Goal: Task Accomplishment & Management: Complete application form

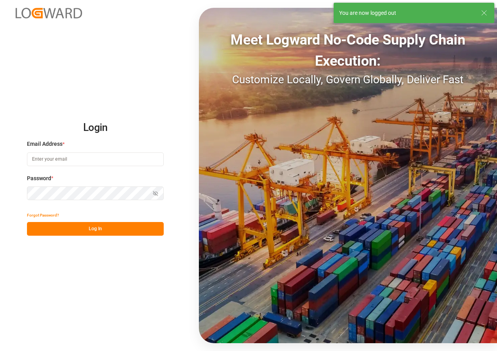
type input "[EMAIL_ADDRESS][DOMAIN_NAME]"
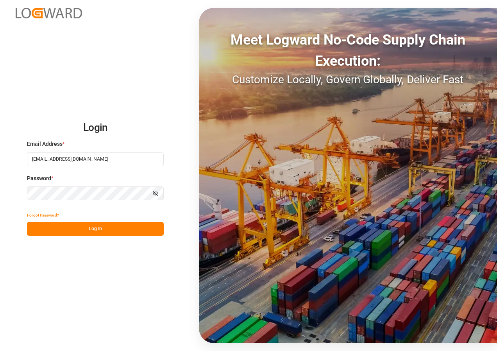
click at [100, 224] on button "Log In" at bounding box center [95, 229] width 137 height 14
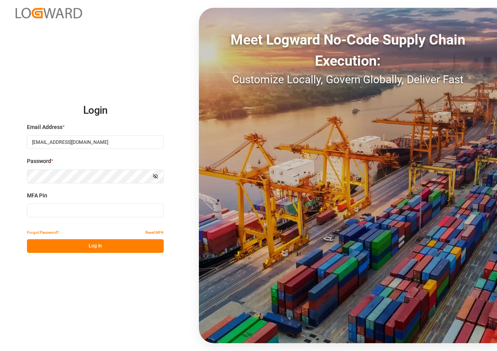
click at [67, 212] on input at bounding box center [95, 210] width 137 height 14
click at [64, 213] on input at bounding box center [95, 210] width 137 height 14
type input "986006"
click at [86, 248] on button "Log In" at bounding box center [95, 246] width 137 height 14
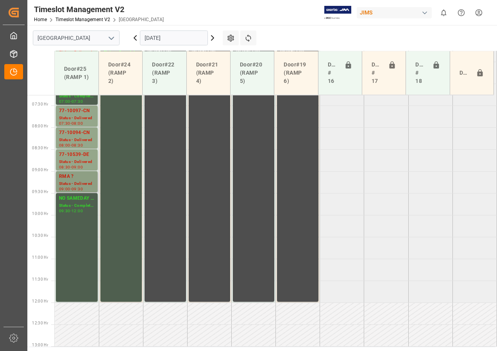
scroll to position [200, 0]
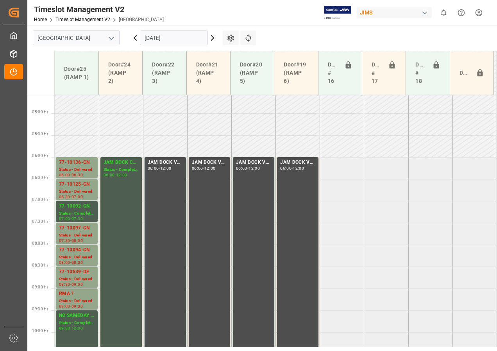
click at [156, 35] on input "[DATE]" at bounding box center [174, 37] width 68 height 15
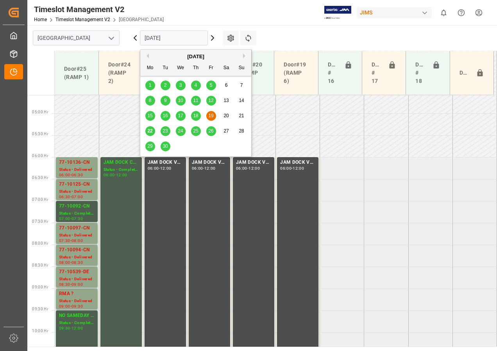
click at [147, 133] on span "22" at bounding box center [149, 130] width 5 height 5
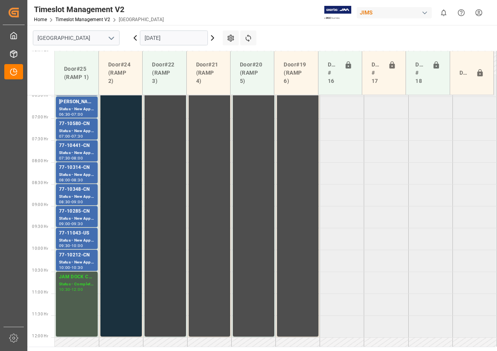
scroll to position [239, 0]
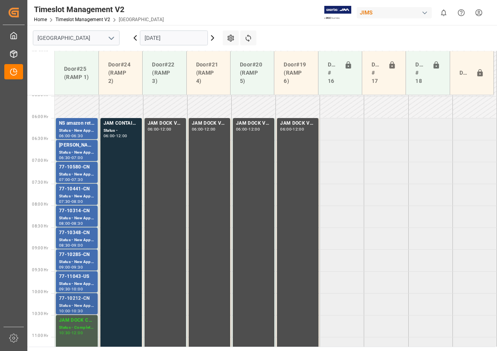
click at [87, 304] on div "Status - New Appointment" at bounding box center [77, 305] width 36 height 7
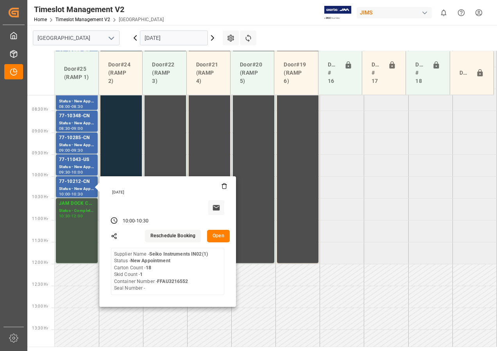
scroll to position [356, 0]
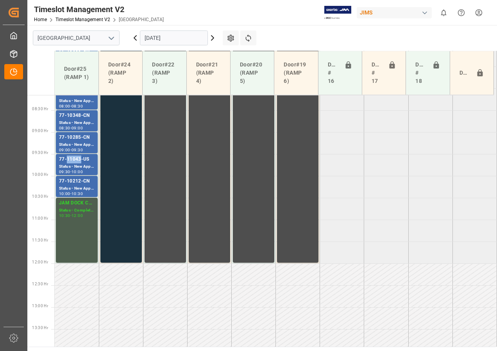
click at [72, 160] on div "77-11043-US" at bounding box center [77, 159] width 36 height 8
click at [77, 136] on div "77-10285-CN" at bounding box center [77, 138] width 36 height 8
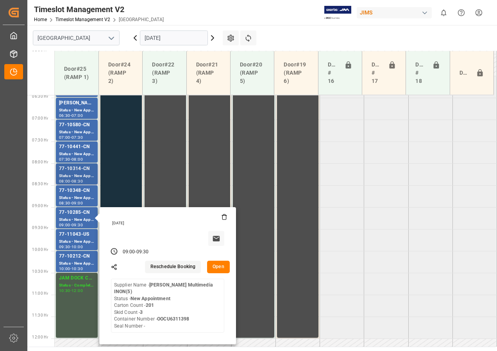
scroll to position [278, 0]
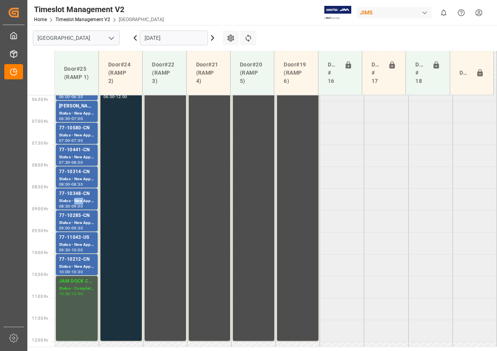
click at [75, 198] on div "Status - New Appointment" at bounding box center [77, 201] width 36 height 7
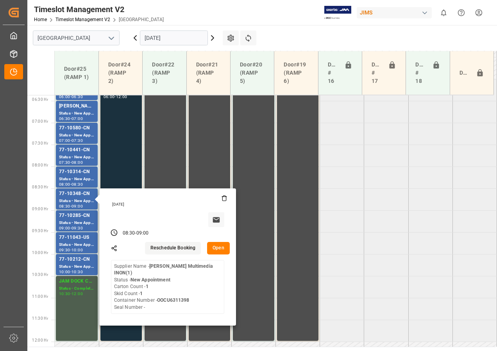
click at [156, 34] on input "[DATE]" at bounding box center [174, 37] width 68 height 15
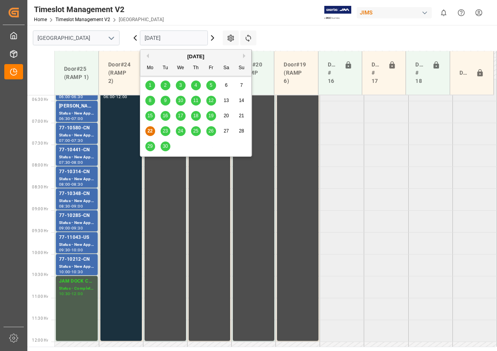
click at [165, 131] on span "23" at bounding box center [164, 130] width 5 height 5
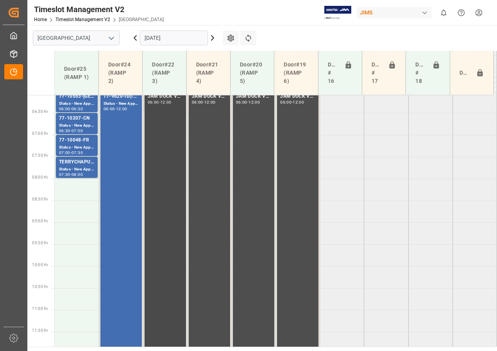
scroll to position [200, 0]
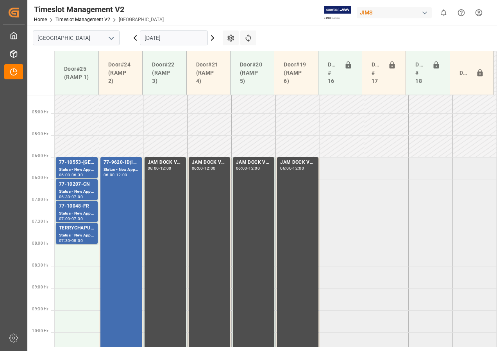
click at [155, 37] on input "[DATE]" at bounding box center [174, 37] width 68 height 15
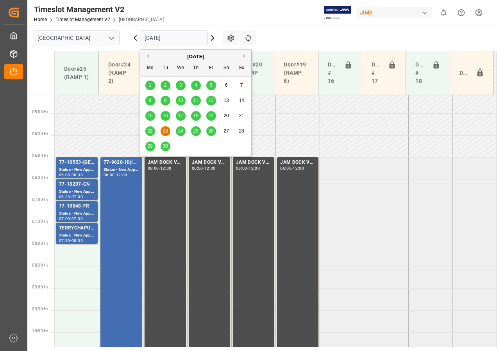
click at [195, 131] on span "25" at bounding box center [195, 130] width 5 height 5
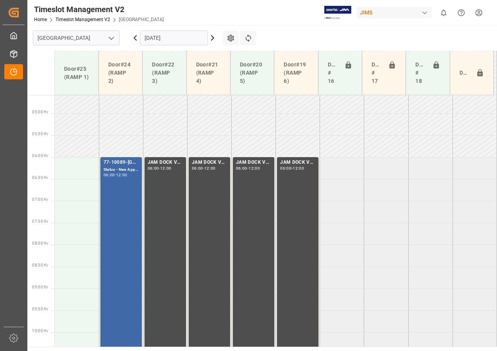
click at [110, 180] on div "77-10089-GB(IN01/76 lines) Status - New Appointment 06:00 - 12:00" at bounding box center [120, 288] width 35 height 258
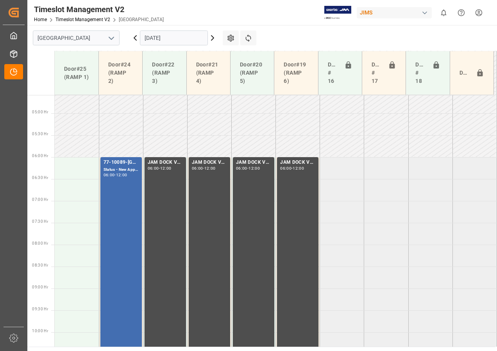
click at [123, 176] on div "12:00" at bounding box center [121, 175] width 11 height 4
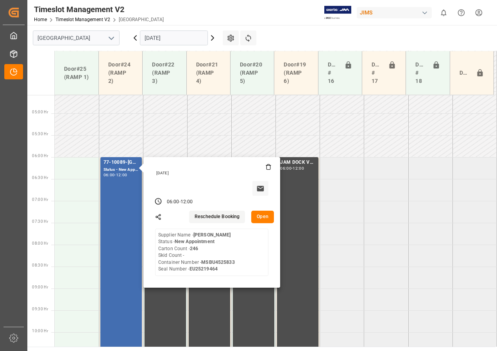
click at [155, 35] on input "[DATE]" at bounding box center [174, 37] width 68 height 15
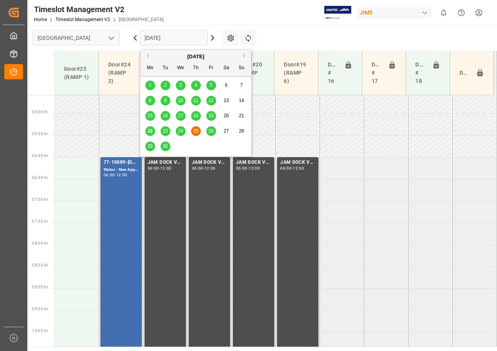
click at [165, 130] on span "23" at bounding box center [164, 130] width 5 height 5
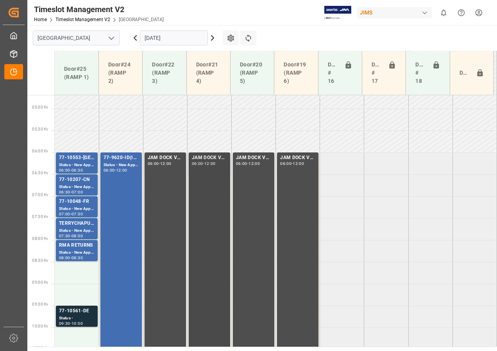
scroll to position [283, 0]
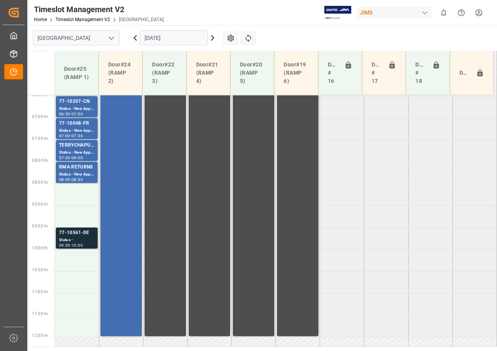
click at [78, 231] on div "77-10561-DE" at bounding box center [77, 233] width 36 height 8
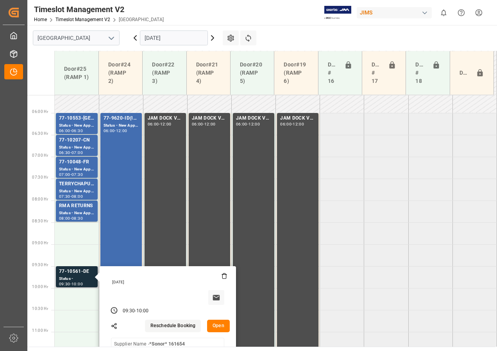
scroll to position [244, 0]
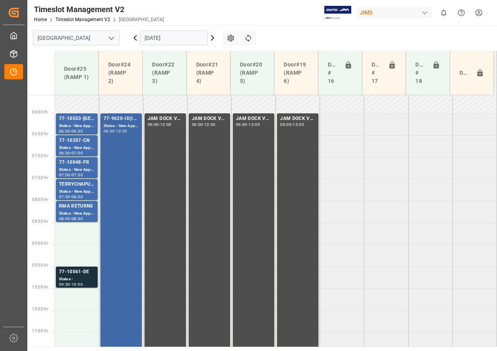
click at [123, 143] on div "77-9620-ID(IN01/32LINES) Status - New Appointment 06:00 - 12:00" at bounding box center [120, 244] width 35 height 258
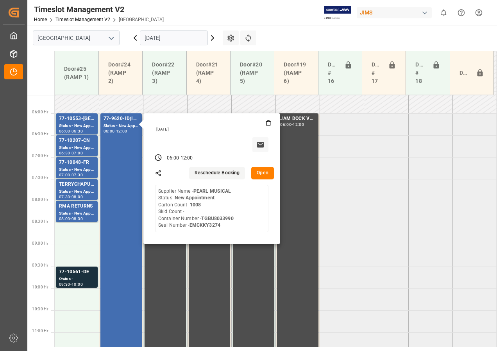
click at [267, 177] on button "Open" at bounding box center [262, 173] width 23 height 12
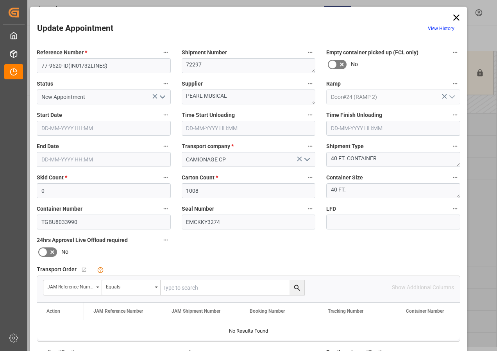
type input "[DATE] 06:00"
type input "[DATE] 12:00"
type input "[DATE] 20:04"
drag, startPoint x: 67, startPoint y: 65, endPoint x: 107, endPoint y: 66, distance: 39.8
click at [107, 66] on input "77-9620-ID(IN01/32LINES)" at bounding box center [104, 65] width 134 height 15
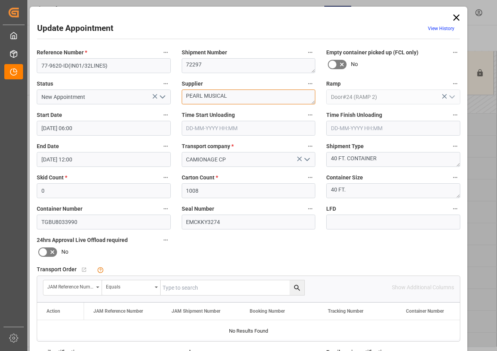
click at [240, 97] on textarea "PEARL MUSICAL" at bounding box center [249, 96] width 134 height 15
paste textarea "(IN01/32LINES)"
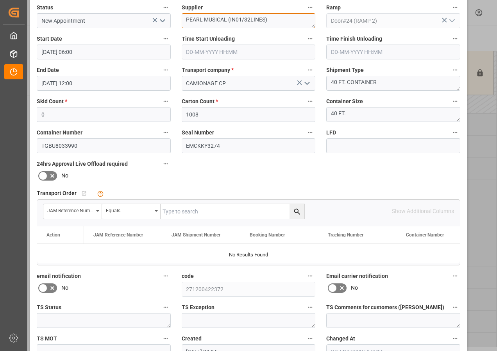
scroll to position [117, 0]
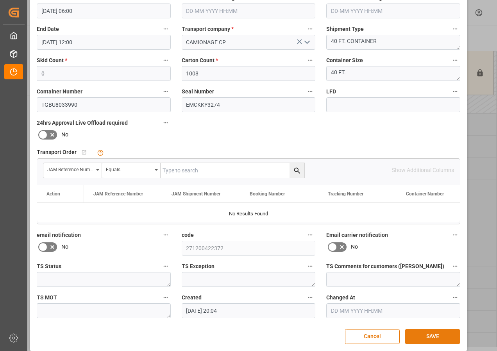
type textarea "PEARL MUSICAL (IN01/32LINES)"
click at [417, 338] on button "SAVE" at bounding box center [432, 336] width 55 height 15
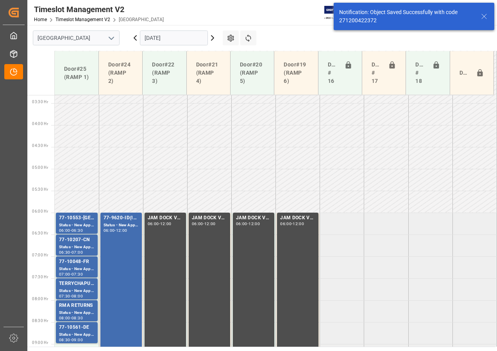
scroll to position [230, 0]
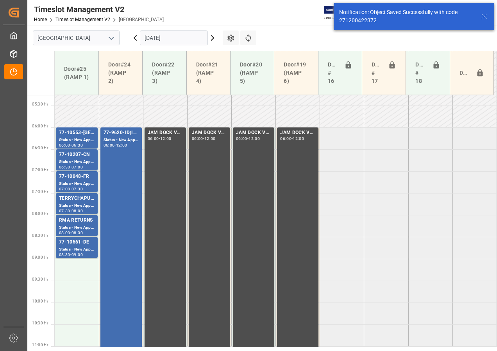
click at [212, 38] on icon at bounding box center [212, 37] width 9 height 9
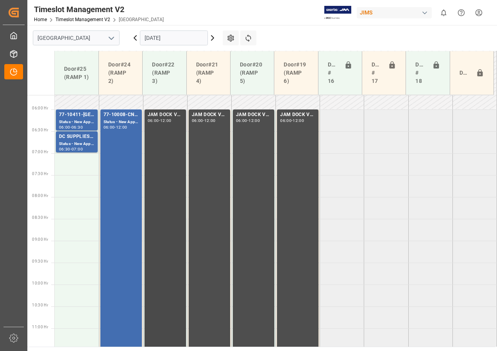
scroll to position [205, 0]
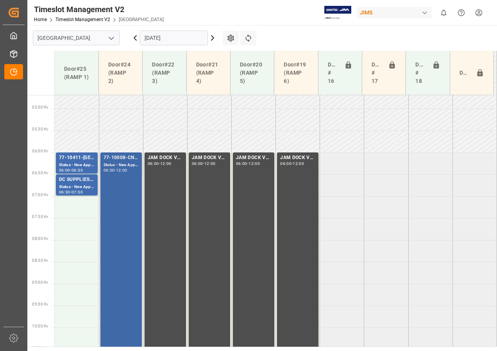
click at [118, 176] on div "77-10008-CN(IN07/228 lines) Status - New Appointment 06:00 - 12:00" at bounding box center [120, 283] width 35 height 258
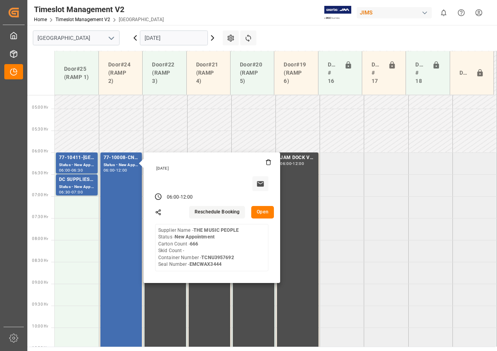
click at [264, 214] on button "Open" at bounding box center [262, 212] width 23 height 12
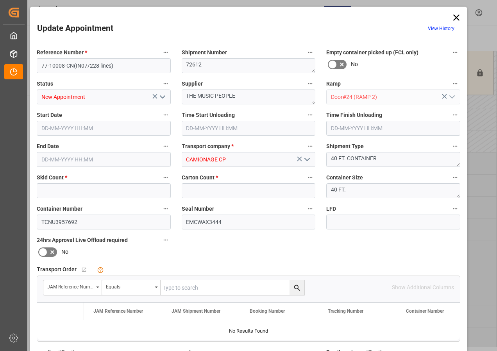
type input "0"
type input "666"
type input "[DATE] 06:00"
type input "[DATE] 12:00"
type input "[DATE] 20:04"
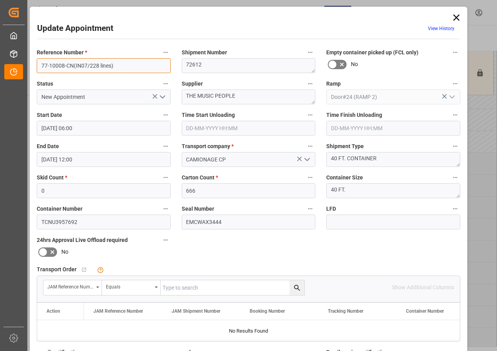
click at [77, 71] on input "77-10008-CN(IN07/228 lines)" at bounding box center [104, 65] width 134 height 15
drag, startPoint x: 73, startPoint y: 66, endPoint x: 112, endPoint y: 65, distance: 39.0
click at [112, 65] on input "77-10008-CN(IN07/228 lines)" at bounding box center [104, 65] width 134 height 15
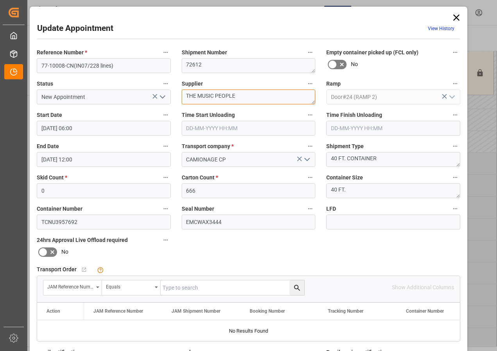
click at [245, 95] on textarea "THE MUSIC PEOPLE" at bounding box center [249, 96] width 134 height 15
paste textarea "(IN07/228 lines)"
type textarea "THE MUSIC PEOPLE (IN07/228 lines)"
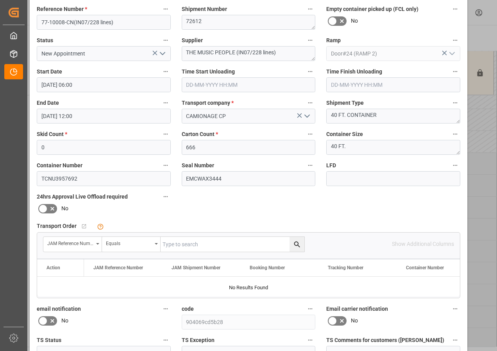
scroll to position [117, 0]
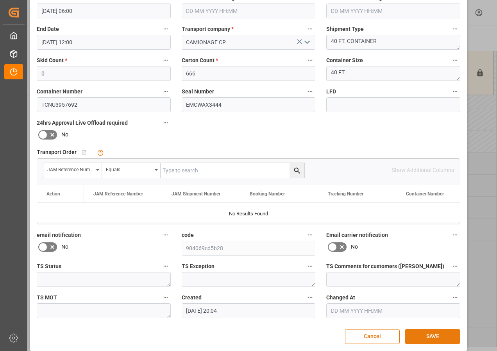
click at [433, 337] on button "SAVE" at bounding box center [432, 336] width 55 height 15
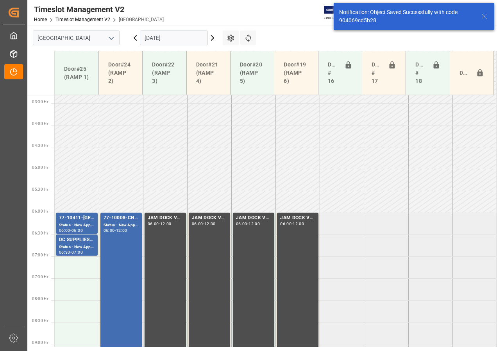
scroll to position [230, 0]
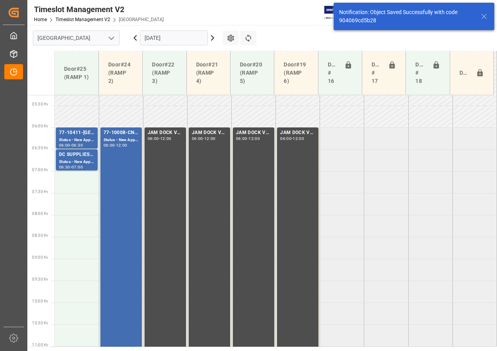
click at [134, 38] on icon at bounding box center [135, 38] width 2 height 5
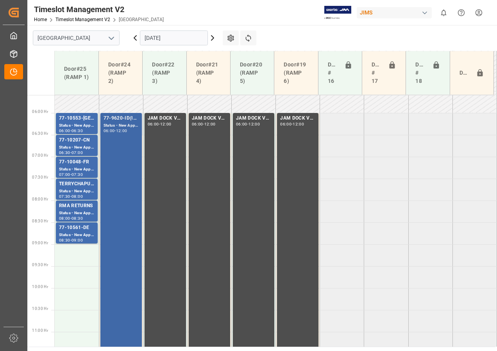
scroll to position [244, 0]
click at [113, 156] on div "77-9620-ID(IN01/32LINES) Status - New Appointment 06:00 - 12:00" at bounding box center [120, 244] width 35 height 258
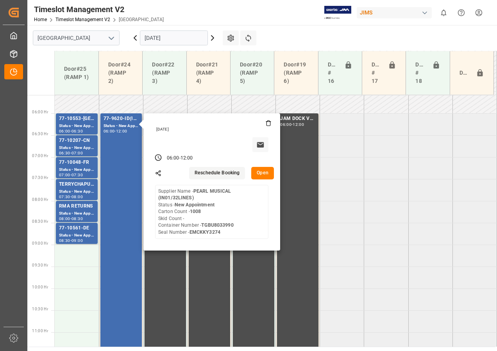
click at [265, 171] on button "Open" at bounding box center [262, 173] width 23 height 12
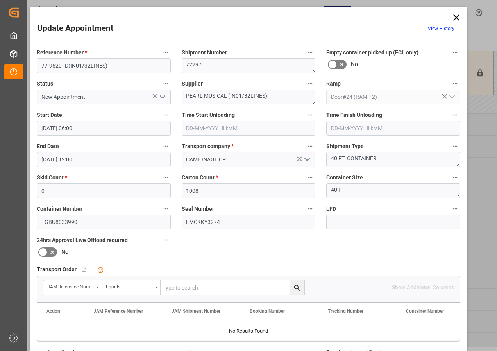
click at [452, 18] on icon at bounding box center [456, 17] width 11 height 11
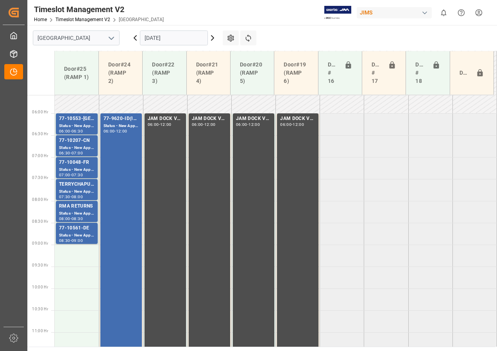
click at [212, 38] on icon at bounding box center [212, 37] width 9 height 9
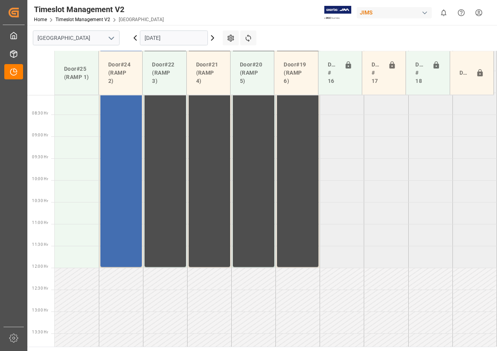
scroll to position [361, 0]
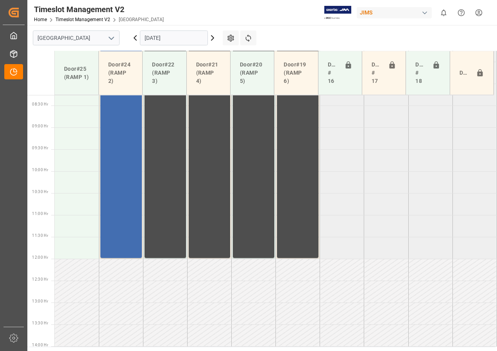
click at [212, 38] on icon at bounding box center [212, 37] width 9 height 9
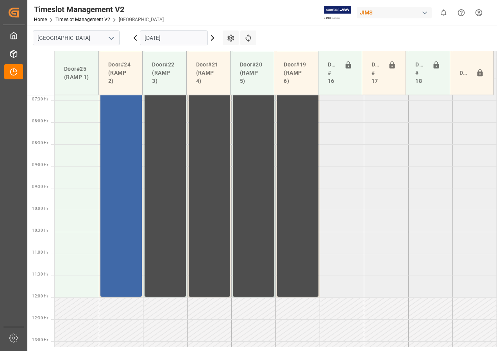
scroll to position [244, 0]
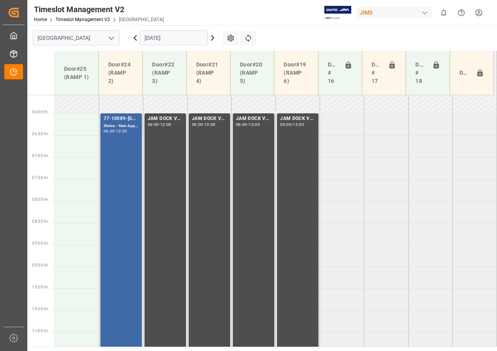
click at [121, 212] on div "77-10089-GB(IN01/76 lines) Status - New Appointment 06:00 - 12:00" at bounding box center [120, 244] width 35 height 258
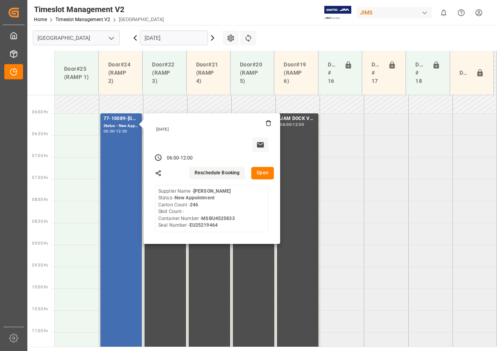
click at [265, 173] on button "Open" at bounding box center [262, 173] width 23 height 12
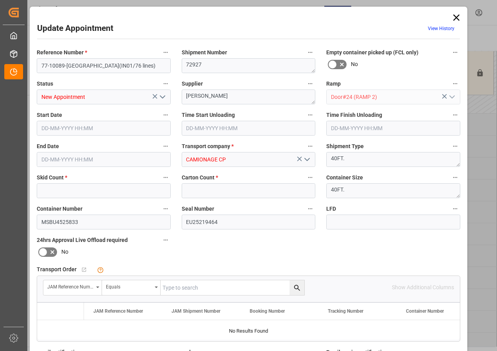
type input "0"
type input "246"
type input "[DATE] 06:00"
type input "[DATE] 12:00"
type input "[DATE] 20:05"
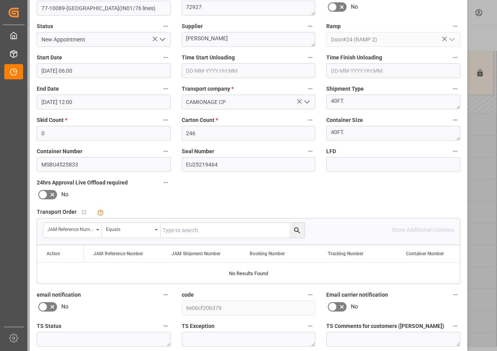
scroll to position [117, 0]
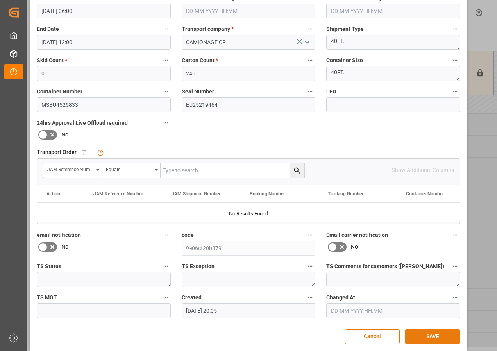
click at [439, 337] on button "SAVE" at bounding box center [432, 336] width 55 height 15
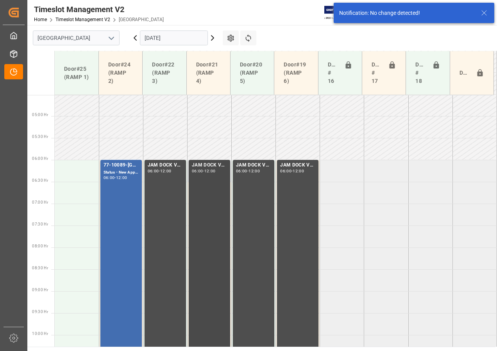
scroll to position [152, 0]
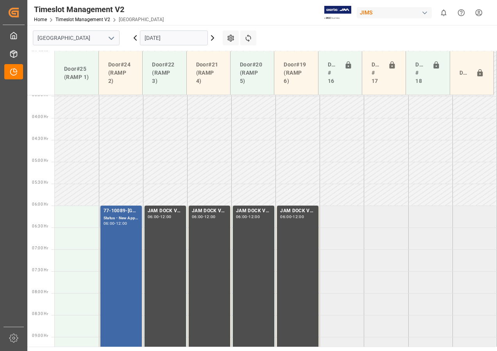
click at [123, 239] on div "77-10089-GB(IN01/76 lines) Status - New Appointment 06:00 - 12:00" at bounding box center [120, 336] width 35 height 258
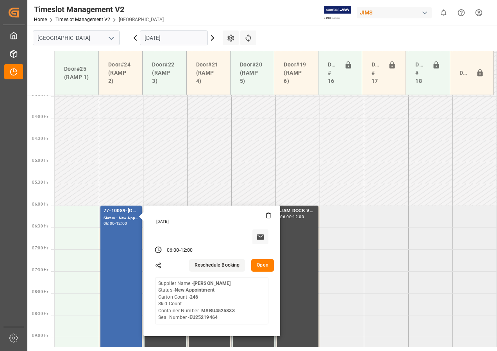
click at [266, 265] on button "Open" at bounding box center [262, 265] width 23 height 12
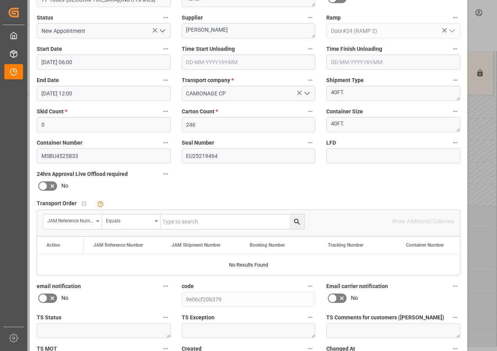
scroll to position [124, 0]
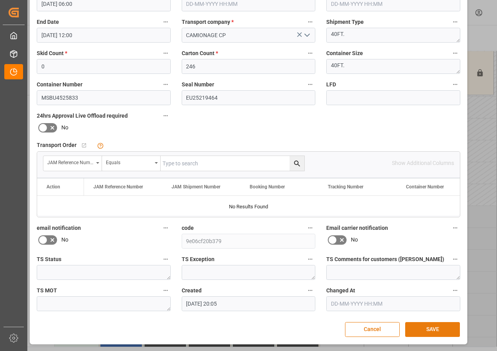
click at [419, 331] on button "SAVE" at bounding box center [432, 329] width 55 height 15
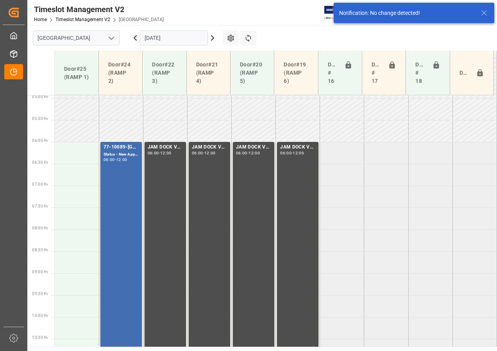
scroll to position [230, 0]
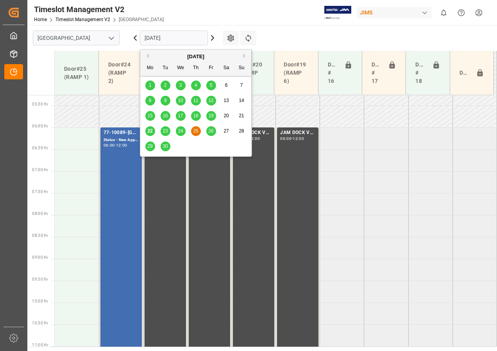
click at [151, 38] on input "[DATE]" at bounding box center [174, 37] width 68 height 15
click at [149, 129] on span "22" at bounding box center [149, 130] width 5 height 5
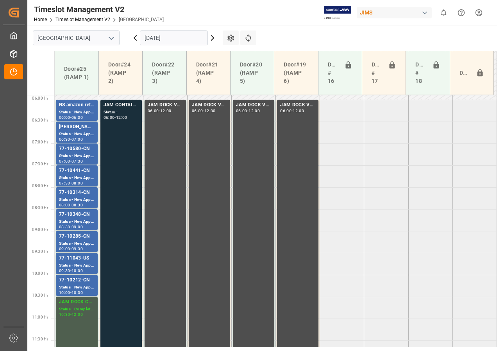
scroll to position [244, 0]
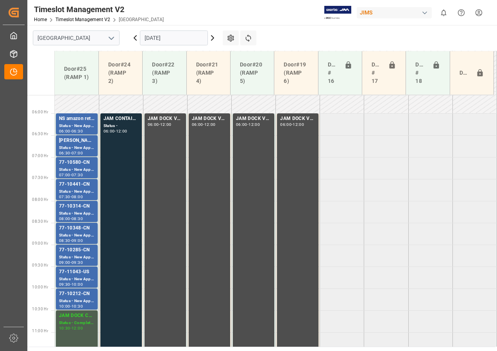
click at [211, 37] on icon at bounding box center [212, 37] width 9 height 9
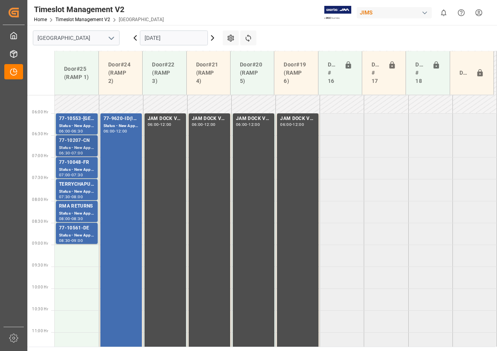
click at [83, 145] on div "Status - New Appointment" at bounding box center [77, 147] width 36 height 7
click at [77, 228] on div "77-10561-DE" at bounding box center [77, 228] width 36 height 8
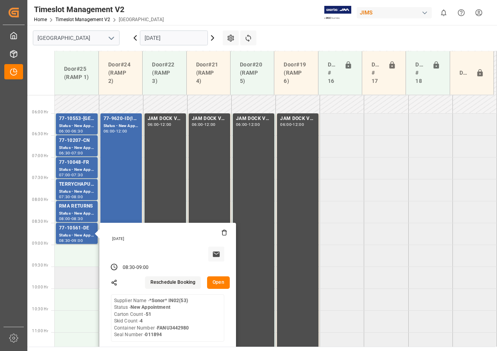
scroll to position [322, 0]
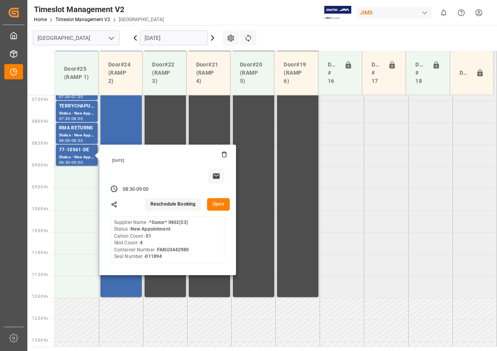
click at [377, 272] on tabel "77-10553-GB Status - New Appointment 06:00 - 06:30 77-9620-ID(IN01/32LINES) Sta…" at bounding box center [276, 298] width 442 height 1050
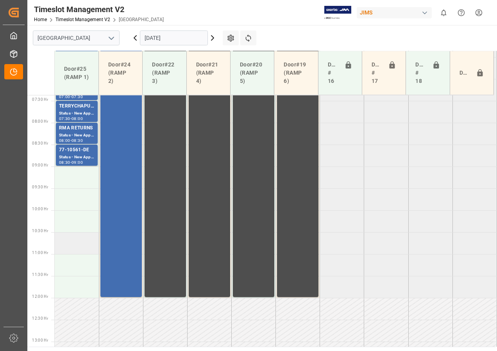
click at [78, 238] on td at bounding box center [77, 243] width 44 height 22
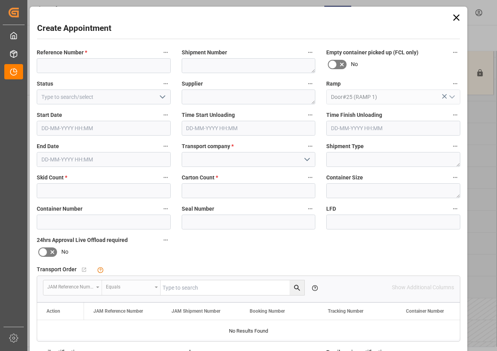
type input "[DATE] 10:30"
type input "[DATE] 11:00"
click at [52, 69] on input at bounding box center [104, 65] width 134 height 15
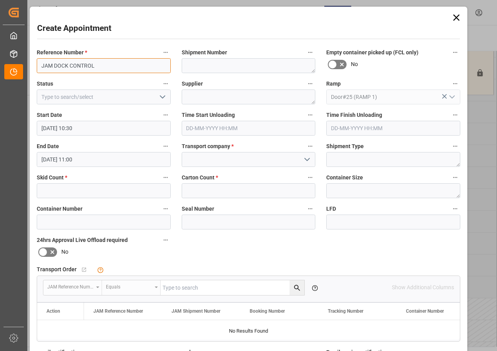
type input "JAM DOCK CONTROL"
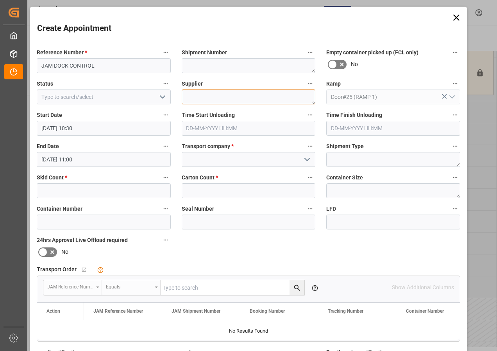
click at [227, 99] on textarea at bounding box center [249, 96] width 134 height 15
type textarea "JAM DOCK CONTROL"
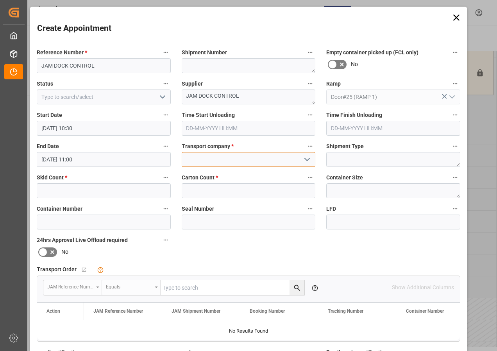
click at [198, 159] on input at bounding box center [249, 159] width 134 height 15
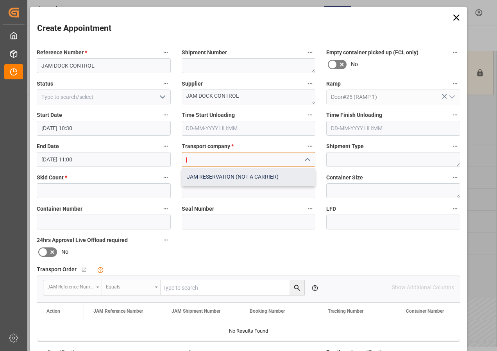
click at [214, 174] on div "JAM RESERVATION (NOT A CARRIER)" at bounding box center [248, 177] width 133 height 18
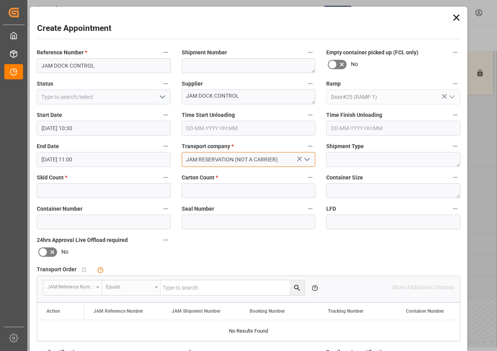
type input "JAM RESERVATION (NOT A CARRIER)"
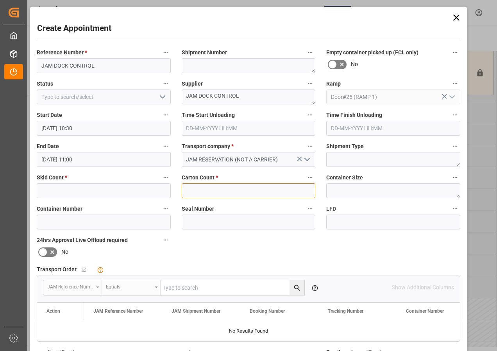
click at [198, 191] on input "text" at bounding box center [249, 190] width 134 height 15
type input "0"
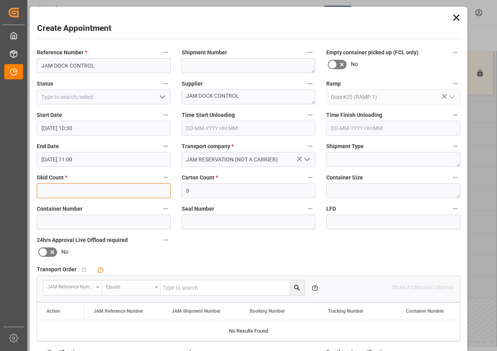
click at [115, 189] on input "text" at bounding box center [104, 190] width 134 height 15
type input "0"
click at [59, 161] on input "[DATE] 11:00" at bounding box center [104, 159] width 134 height 15
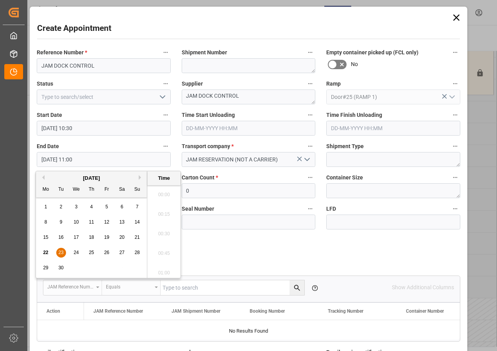
scroll to position [823, 0]
click at [60, 252] on span "23" at bounding box center [60, 251] width 5 height 5
click at [165, 228] on li "12:00" at bounding box center [163, 231] width 33 height 20
type input "[DATE] 12:00"
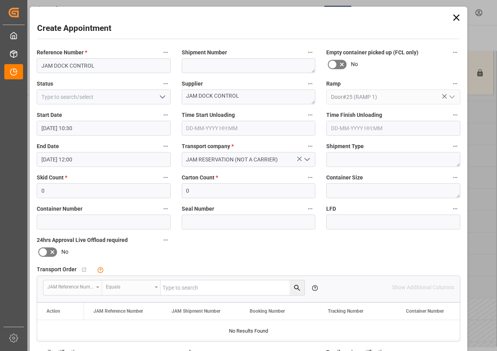
click at [160, 96] on polyline "open menu" at bounding box center [162, 97] width 5 height 2
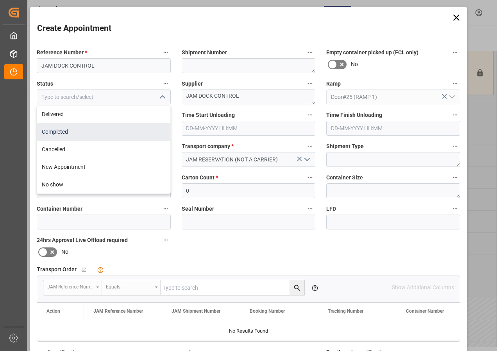
click at [57, 131] on div "Completed" at bounding box center [103, 132] width 133 height 18
type input "Completed"
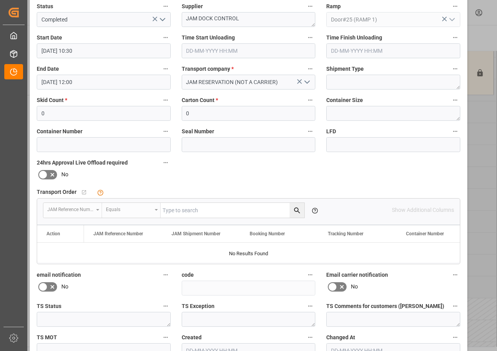
scroll to position [117, 0]
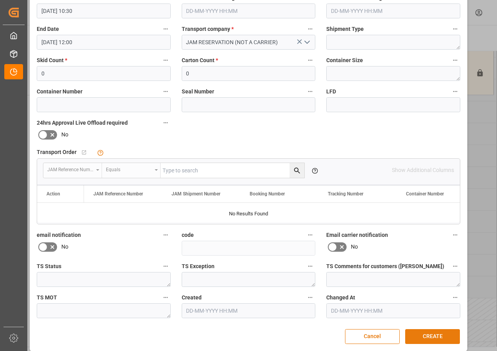
drag, startPoint x: 429, startPoint y: 337, endPoint x: 422, endPoint y: 337, distance: 6.6
click at [429, 337] on button "CREATE" at bounding box center [432, 336] width 55 height 15
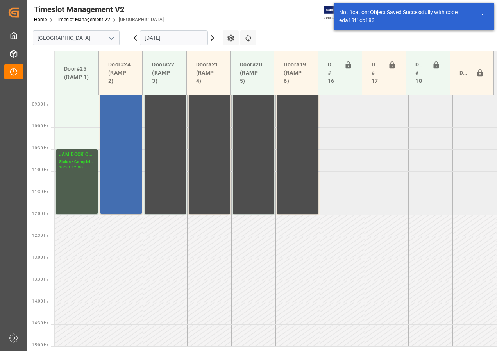
scroll to position [327, 0]
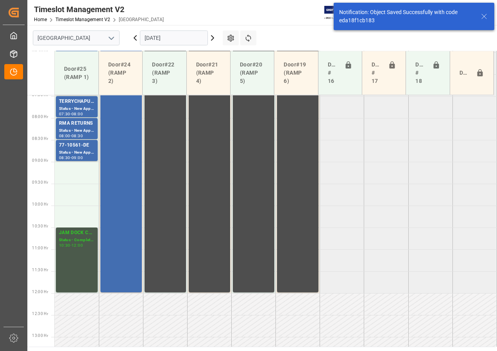
click at [73, 237] on div "Status - Completed" at bounding box center [77, 240] width 36 height 7
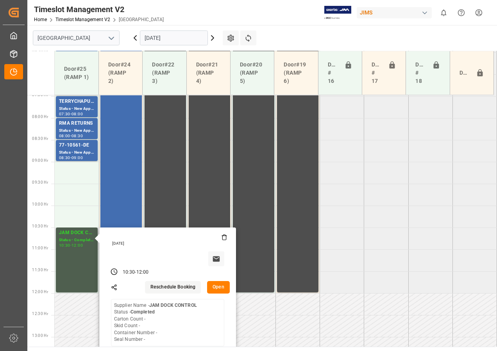
click at [215, 286] on button "Open" at bounding box center [218, 287] width 23 height 12
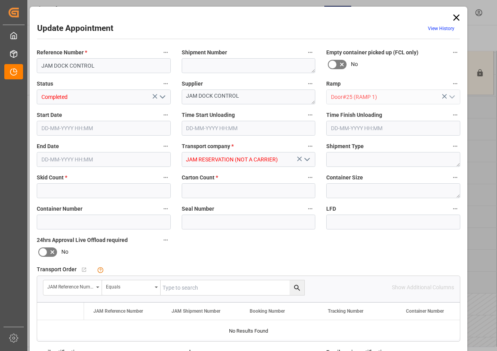
type input "0"
type input "[DATE] 10:30"
type input "[DATE] 12:00"
type input "[DATE] 13:06"
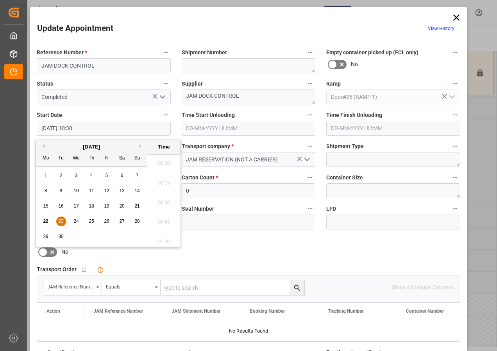
click at [58, 130] on input "[DATE] 10:30" at bounding box center [104, 128] width 134 height 15
click at [62, 221] on span "23" at bounding box center [60, 220] width 5 height 5
click at [160, 159] on li "10:00" at bounding box center [163, 161] width 33 height 20
type input "[DATE] 10:00"
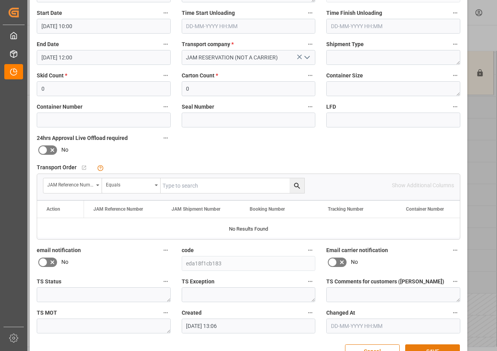
scroll to position [124, 0]
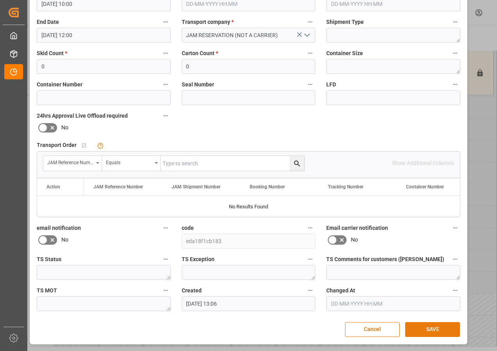
click at [429, 329] on button "SAVE" at bounding box center [432, 329] width 55 height 15
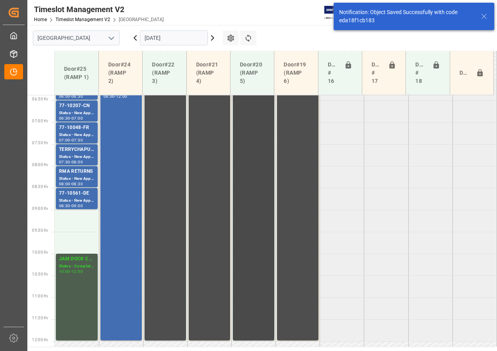
scroll to position [249, 0]
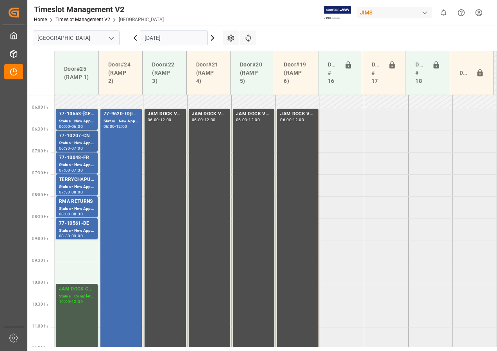
click at [77, 137] on div "77-10207-CN" at bounding box center [77, 136] width 36 height 8
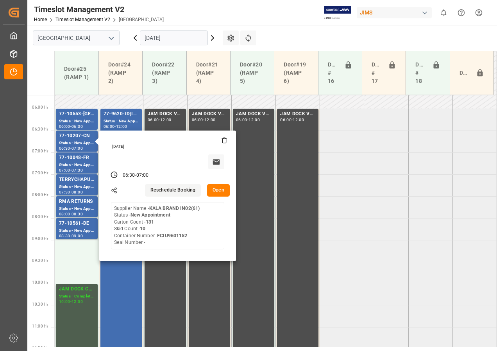
click at [218, 188] on button "Open" at bounding box center [218, 190] width 23 height 12
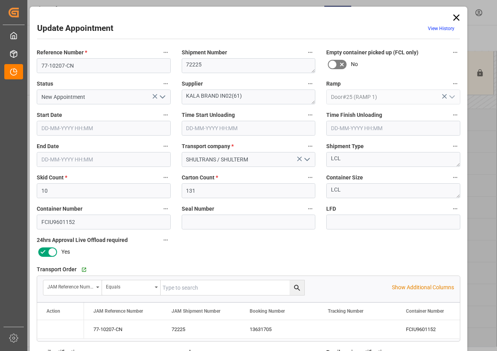
type input "10"
type input "131"
type input "[DATE] 06:30"
type input "[DATE] 07:00"
type input "[DATE] 11:38"
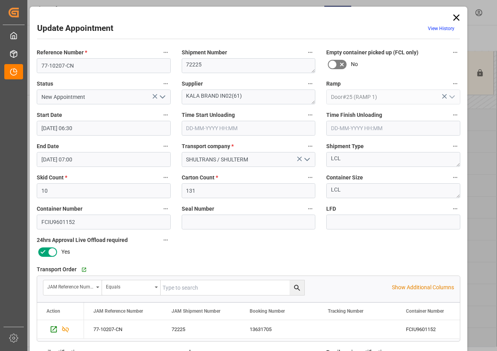
drag, startPoint x: 453, startPoint y: 16, endPoint x: 442, endPoint y: 20, distance: 11.9
click at [453, 16] on icon at bounding box center [456, 17] width 11 height 11
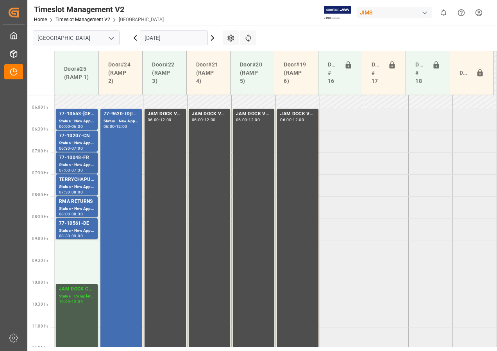
click at [82, 162] on div "Status - New Appointment" at bounding box center [77, 165] width 36 height 7
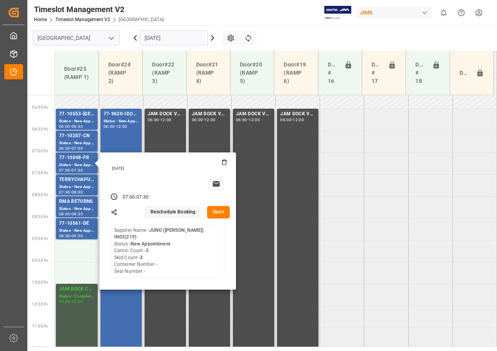
click at [221, 214] on button "Open" at bounding box center [218, 212] width 23 height 12
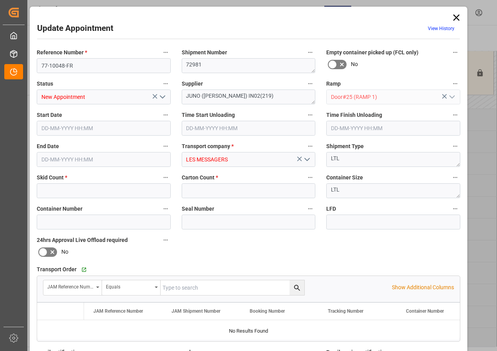
type input "3"
type input "[DATE] 07:00"
type input "[DATE] 07:30"
type input "[DATE] 22:56"
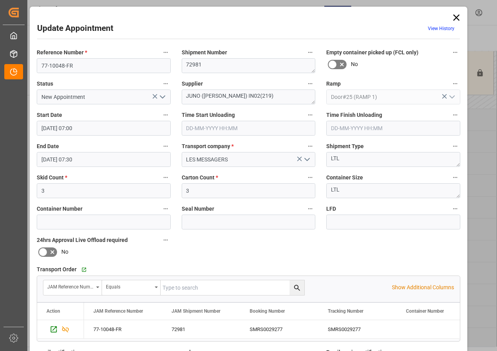
click at [456, 14] on icon at bounding box center [456, 17] width 11 height 11
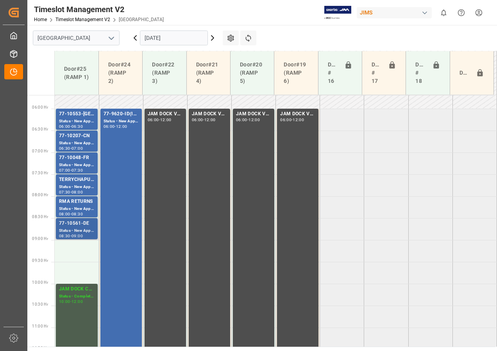
click at [76, 222] on div "77-10561-DE" at bounding box center [77, 223] width 36 height 8
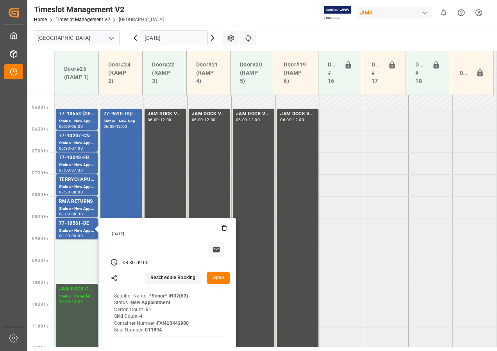
click at [217, 276] on button "Open" at bounding box center [218, 277] width 23 height 12
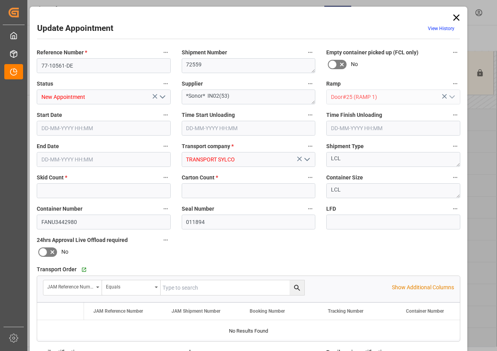
type input "4"
type input "51"
type input "[DATE] 08:30"
type input "[DATE] 09:00"
type input "[DATE] 12:32"
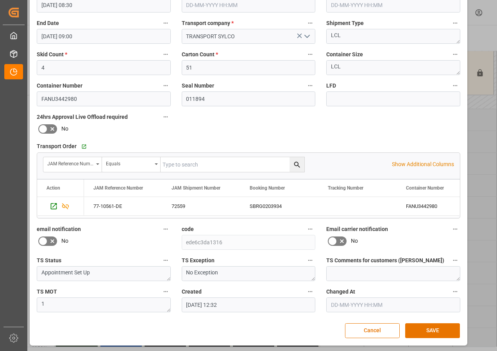
scroll to position [124, 0]
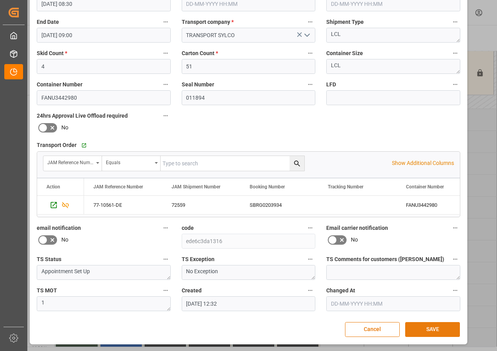
drag, startPoint x: 432, startPoint y: 328, endPoint x: 425, endPoint y: 329, distance: 7.0
click at [432, 328] on button "SAVE" at bounding box center [432, 329] width 55 height 15
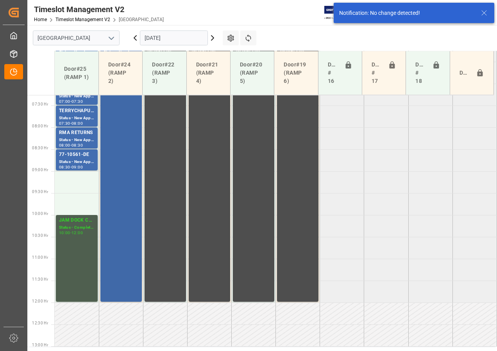
scroll to position [239, 0]
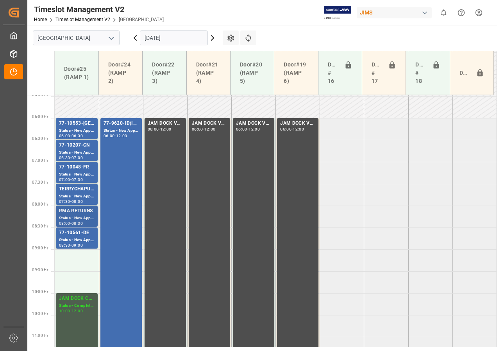
click at [73, 217] on div "Status - New Appointment" at bounding box center [77, 218] width 36 height 7
click at [71, 192] on div "TERRYCHAPUT/ ULINE" at bounding box center [77, 189] width 36 height 8
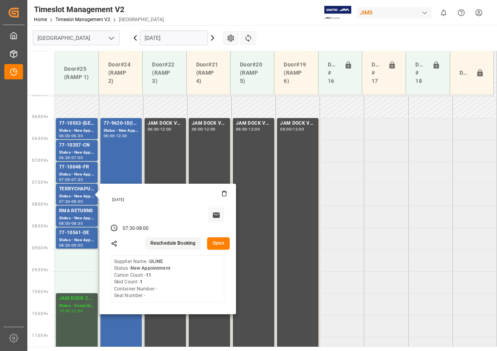
click at [160, 37] on input "[DATE]" at bounding box center [174, 37] width 68 height 15
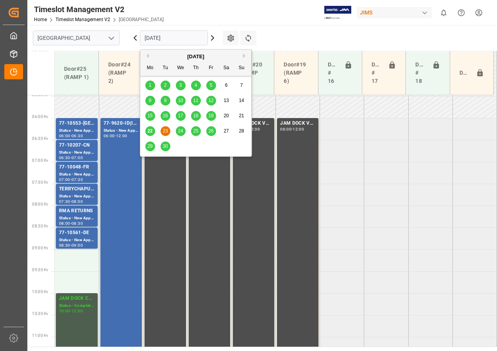
click at [180, 131] on span "24" at bounding box center [180, 130] width 5 height 5
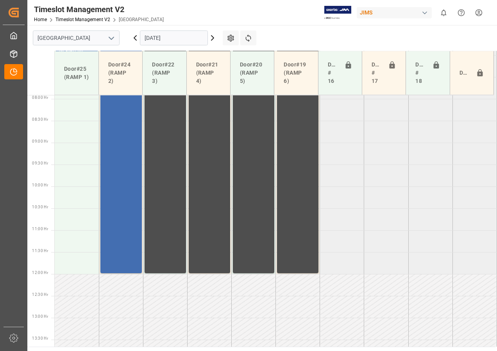
scroll to position [361, 0]
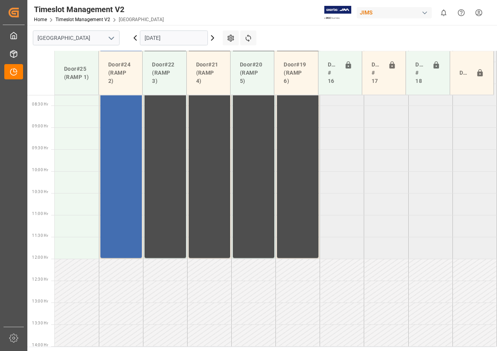
click at [210, 37] on icon at bounding box center [212, 37] width 9 height 9
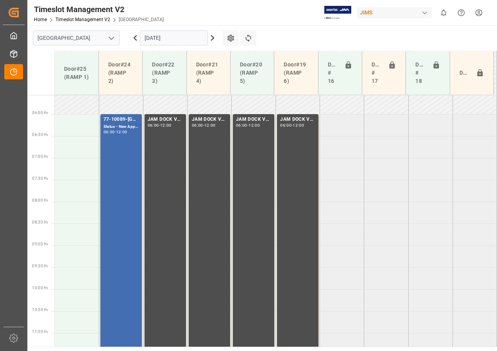
scroll to position [244, 0]
click at [133, 37] on icon at bounding box center [134, 37] width 9 height 9
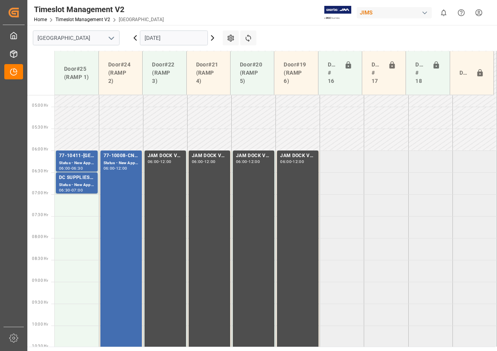
scroll to position [205, 0]
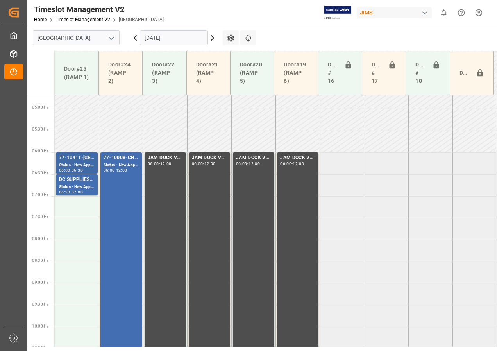
click at [77, 158] on div "77-10411-[GEOGRAPHIC_DATA]" at bounding box center [77, 158] width 36 height 8
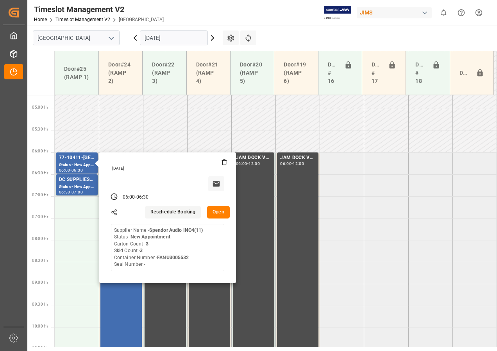
click at [217, 209] on button "Open" at bounding box center [218, 212] width 23 height 12
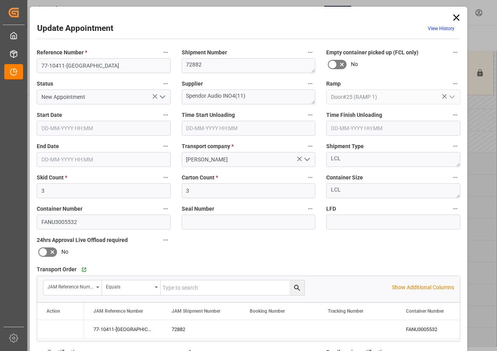
type input "3"
type input "[DATE] 06:00"
type input "[DATE] 06:30"
type input "[DATE] 12:41"
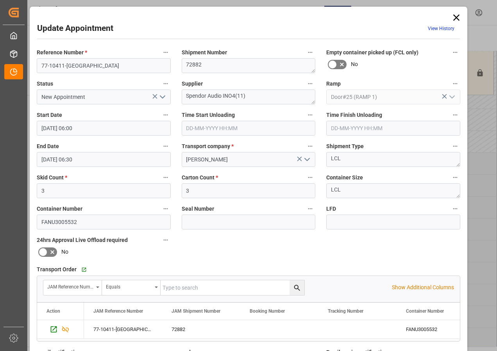
drag, startPoint x: 452, startPoint y: 17, endPoint x: 423, endPoint y: 21, distance: 29.2
click at [452, 17] on icon at bounding box center [456, 17] width 11 height 11
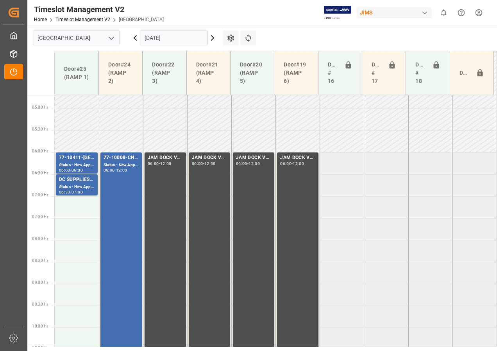
click at [212, 36] on icon at bounding box center [212, 38] width 2 height 5
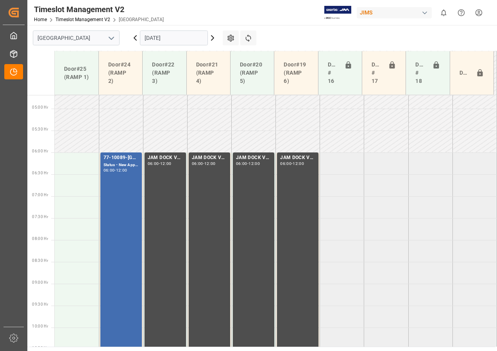
click at [158, 37] on input "[DATE]" at bounding box center [174, 37] width 68 height 15
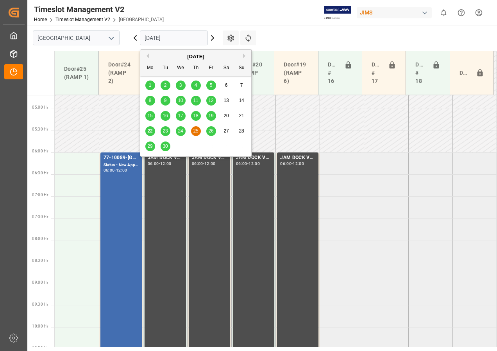
click at [213, 132] on span "26" at bounding box center [210, 130] width 5 height 5
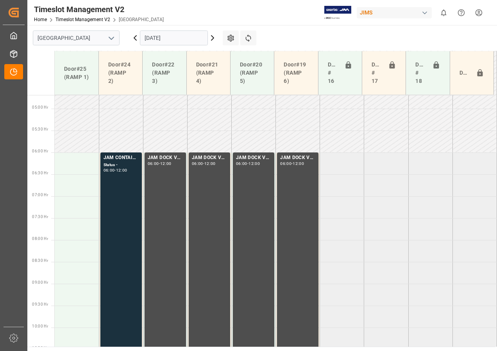
click at [133, 38] on icon at bounding box center [134, 37] width 9 height 9
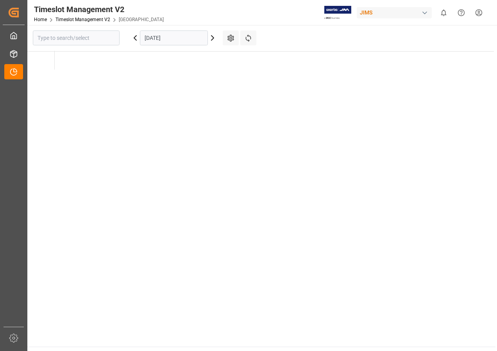
type input "[GEOGRAPHIC_DATA]"
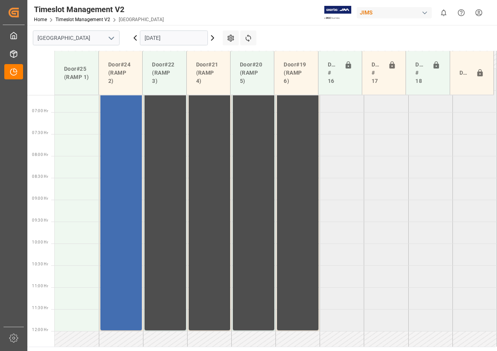
scroll to position [361, 0]
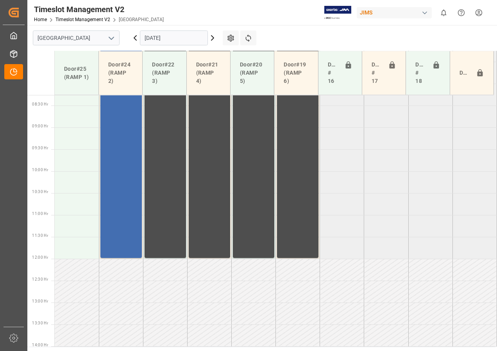
click at [167, 35] on input "[DATE]" at bounding box center [174, 37] width 68 height 15
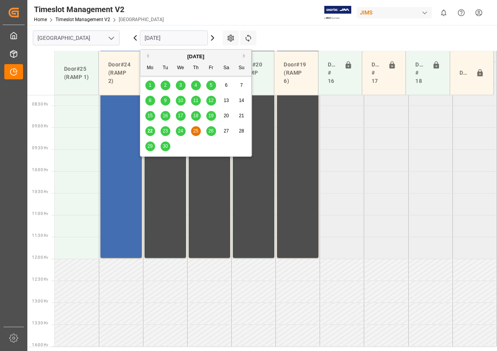
click at [149, 131] on span "22" at bounding box center [149, 130] width 5 height 5
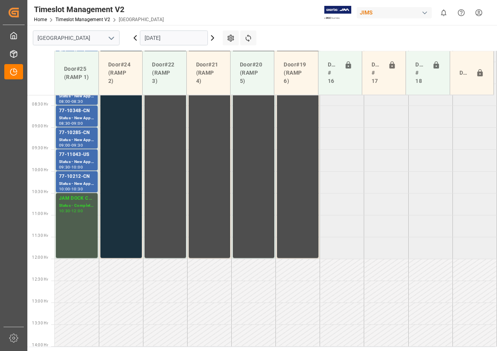
click at [213, 39] on icon at bounding box center [212, 38] width 2 height 5
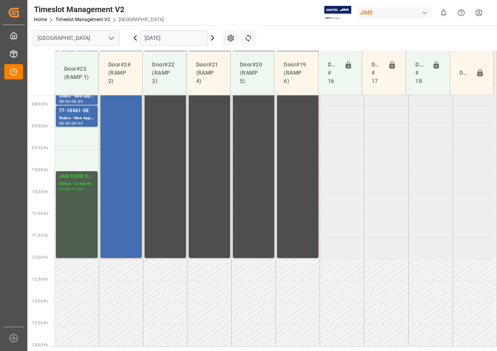
click at [212, 38] on icon at bounding box center [212, 37] width 9 height 9
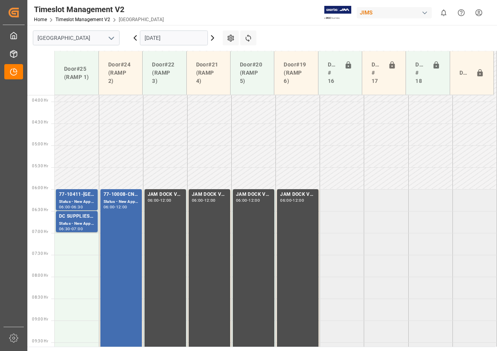
scroll to position [166, 0]
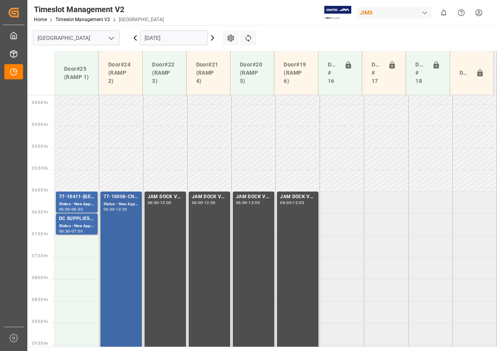
click at [119, 206] on div "Status - New Appointment" at bounding box center [120, 204] width 35 height 7
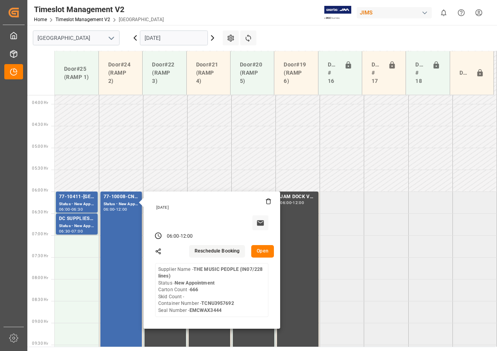
click at [262, 253] on button "Open" at bounding box center [262, 251] width 23 height 12
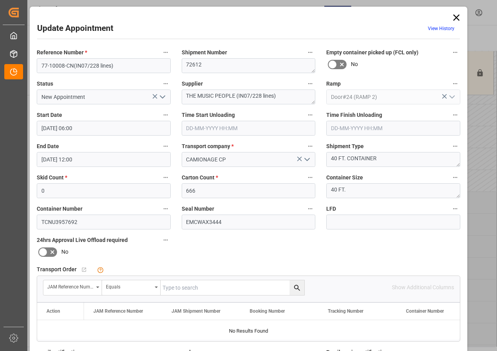
click at [456, 15] on icon at bounding box center [456, 17] width 11 height 11
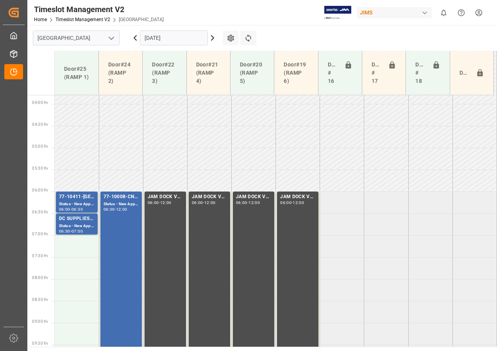
click at [211, 37] on icon at bounding box center [212, 37] width 9 height 9
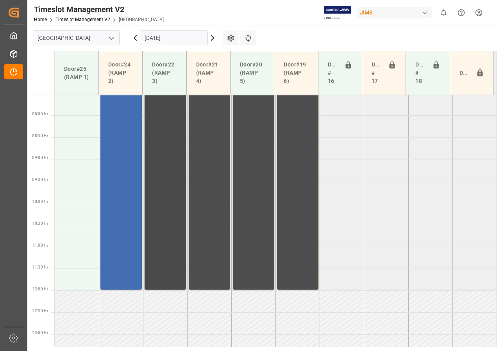
scroll to position [283, 0]
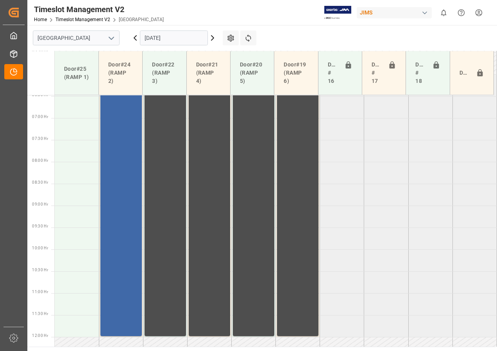
click at [122, 145] on div "77-10089-GB(IN01/76 lines) Status - New Appointment 06:00 - 12:00" at bounding box center [120, 205] width 35 height 258
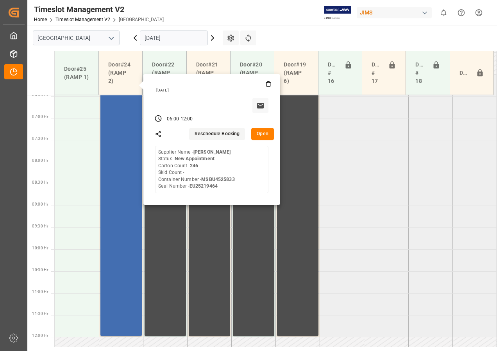
click at [158, 39] on input "[DATE]" at bounding box center [174, 37] width 68 height 15
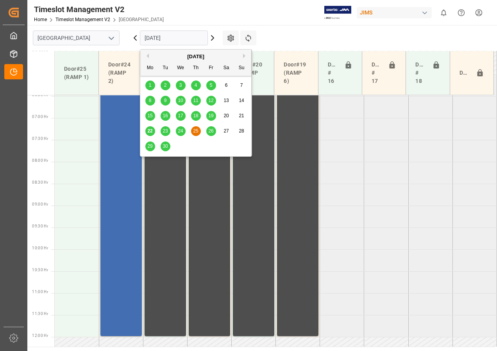
click at [182, 132] on span "24" at bounding box center [180, 130] width 5 height 5
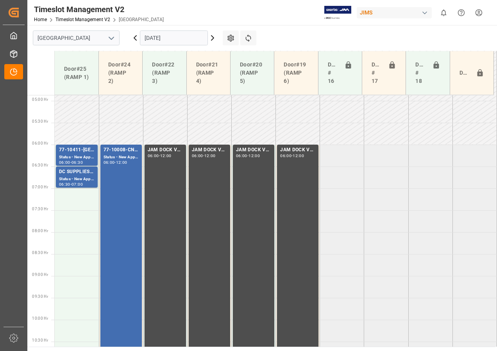
scroll to position [205, 0]
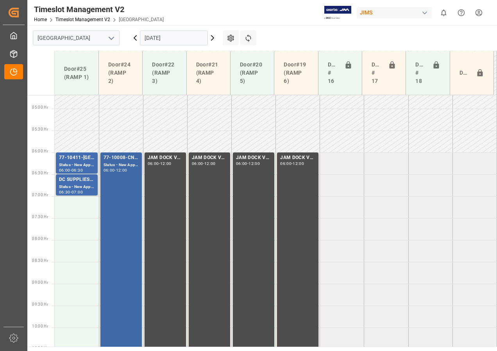
click at [117, 163] on div "Status - New Appointment" at bounding box center [120, 165] width 35 height 7
